Goal: Transaction & Acquisition: Book appointment/travel/reservation

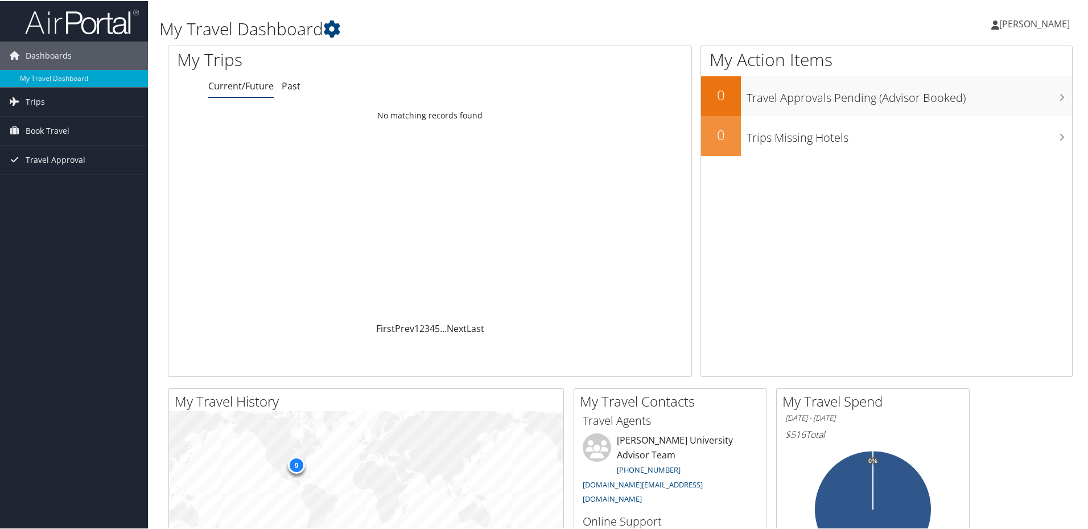
click at [249, 88] on link "Current/Future" at bounding box center [240, 85] width 65 height 13
click at [26, 98] on span "Trips" at bounding box center [35, 101] width 19 height 28
click at [33, 182] on span "Book Travel" at bounding box center [48, 181] width 44 height 28
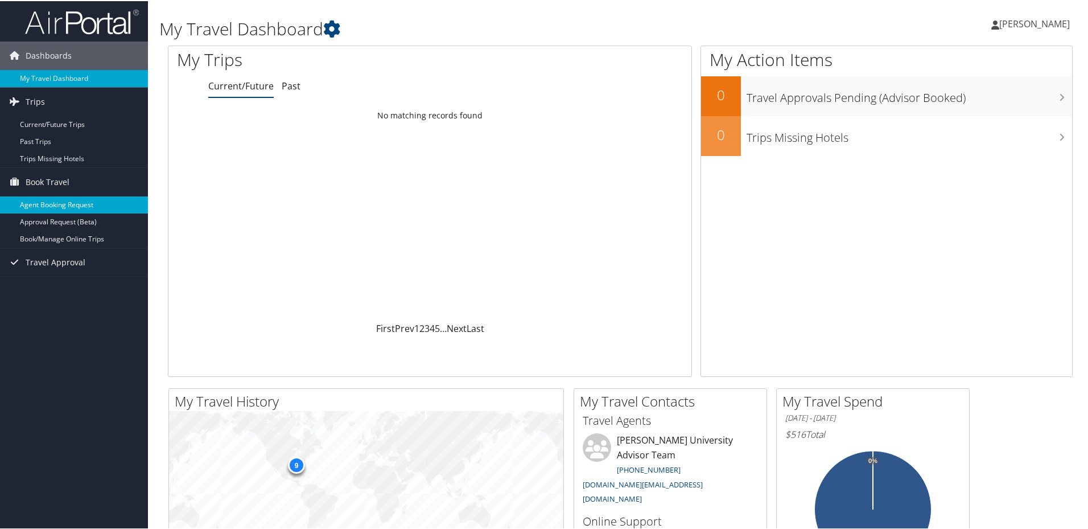
click at [68, 202] on link "Agent Booking Request" at bounding box center [74, 203] width 148 height 17
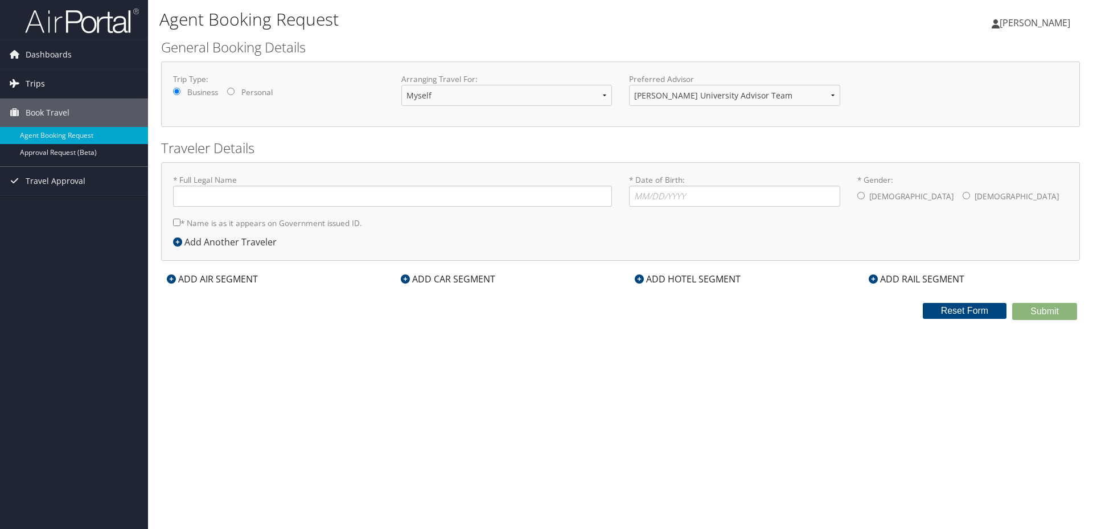
type input "Dorothy Irick Thompson"
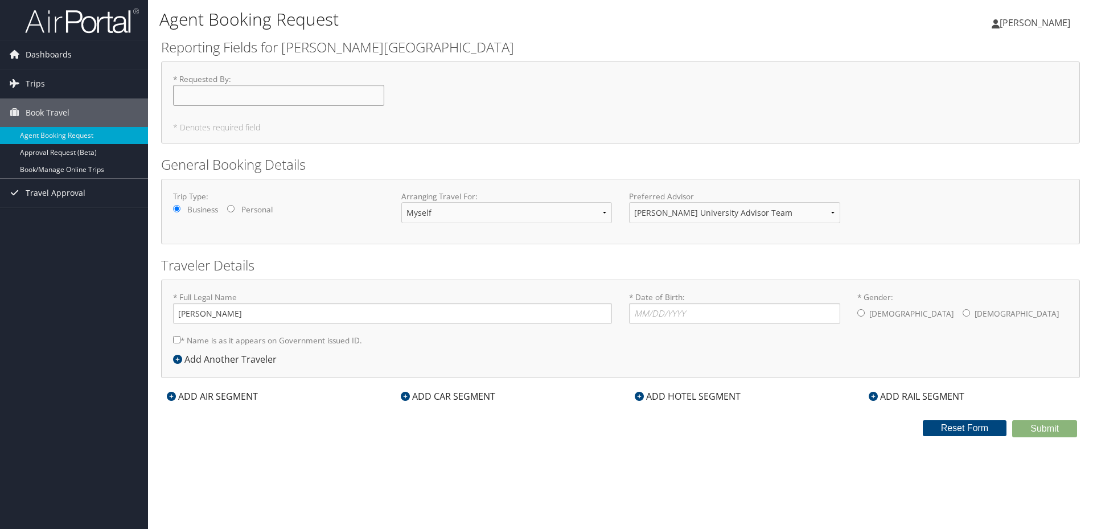
click at [265, 92] on input "* Requested By : Required" at bounding box center [278, 95] width 211 height 21
click at [44, 56] on span "Dashboards" at bounding box center [49, 54] width 46 height 28
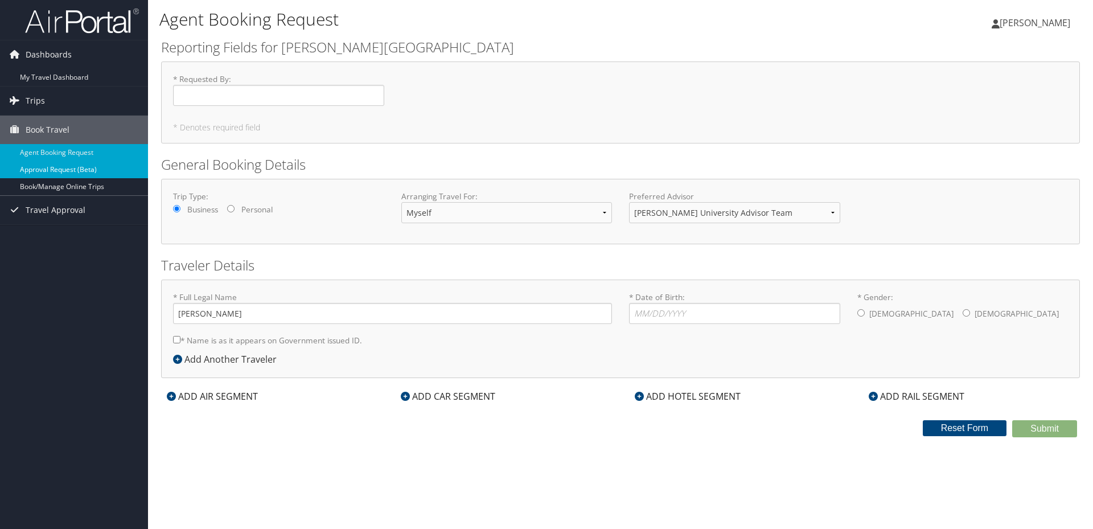
click at [54, 166] on link "Approval Request (Beta)" at bounding box center [74, 169] width 148 height 17
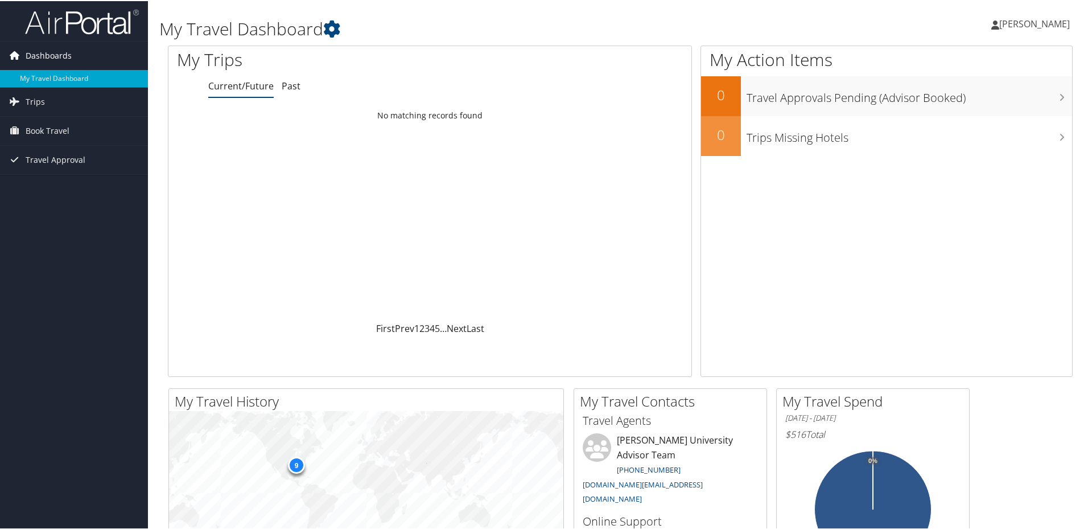
click at [79, 54] on link "Dashboards" at bounding box center [74, 54] width 148 height 28
click at [52, 55] on span "Dashboards" at bounding box center [49, 54] width 46 height 28
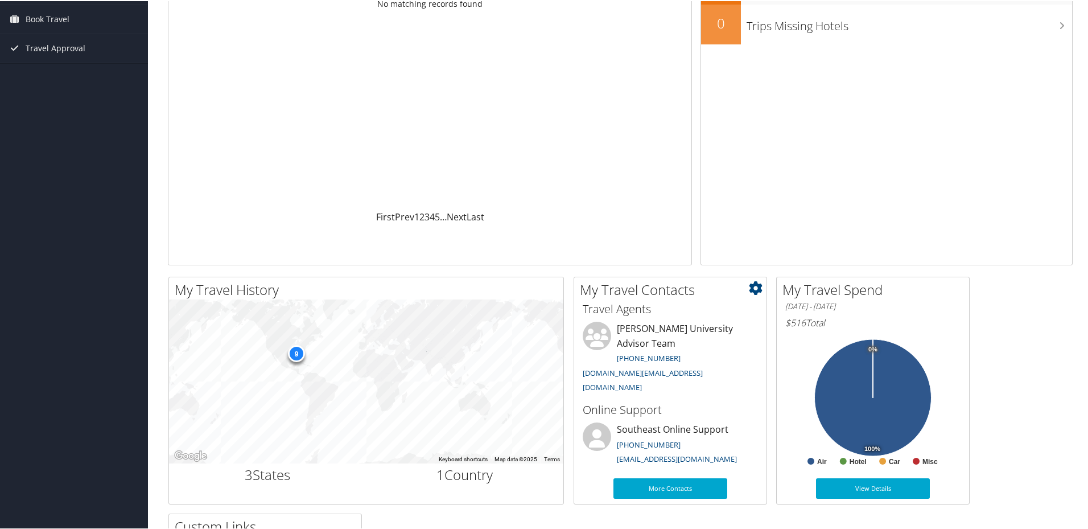
scroll to position [114, 0]
